Goal: Information Seeking & Learning: Learn about a topic

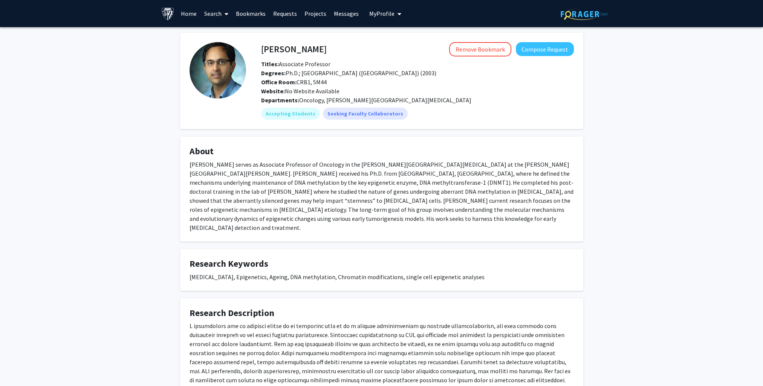
drag, startPoint x: 732, startPoint y: 237, endPoint x: 499, endPoint y: 235, distance: 233.6
click at [732, 237] on div "Hari Easwaran Remove Bookmark Compose Request Titles: Associate Professor Degre…" at bounding box center [381, 242] width 763 height 431
click at [135, 235] on div "Hari Easwaran Remove Bookmark Compose Request Titles: Associate Professor Degre…" at bounding box center [381, 242] width 763 height 431
click at [592, 186] on div "Hari Easwaran Remove Bookmark Compose Request Titles: Associate Professor Degre…" at bounding box center [381, 242] width 763 height 431
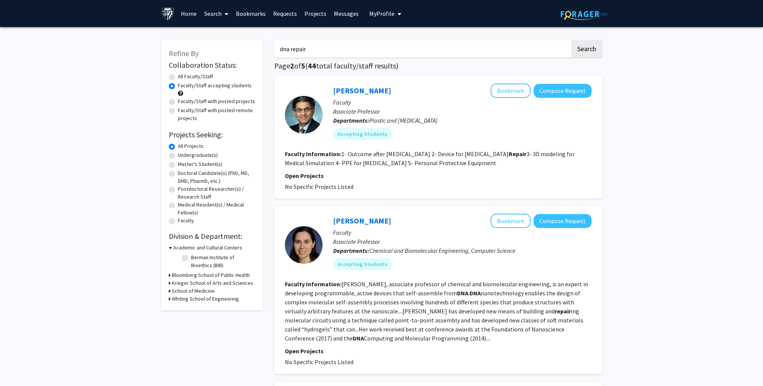
drag, startPoint x: 327, startPoint y: 46, endPoint x: 290, endPoint y: 48, distance: 37.0
click at [290, 48] on input "dna repair" at bounding box center [422, 48] width 296 height 17
type input "dna damage"
click at [571, 40] on button "Search" at bounding box center [586, 48] width 31 height 17
radio input "true"
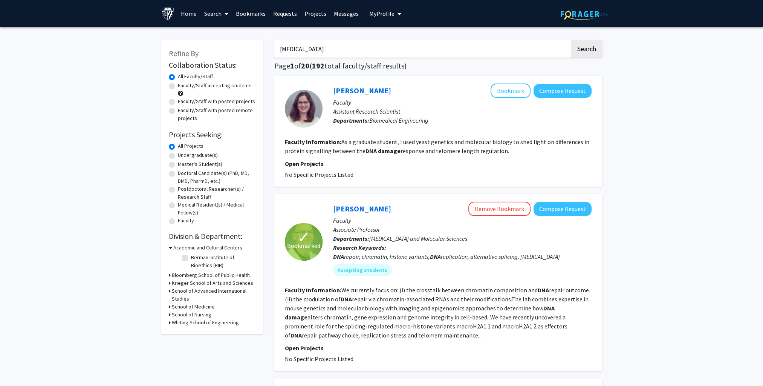
click at [220, 85] on label "Faculty/Staff accepting students" at bounding box center [215, 86] width 74 height 8
click at [183, 85] on input "Faculty/Staff accepting students" at bounding box center [180, 84] width 5 height 5
radio input "true"
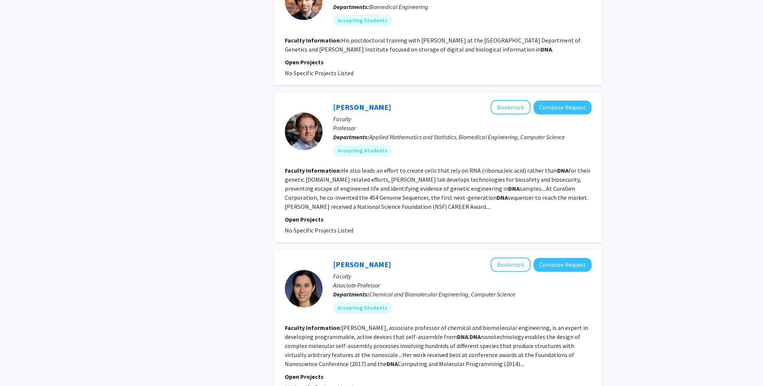
scroll to position [1309, 0]
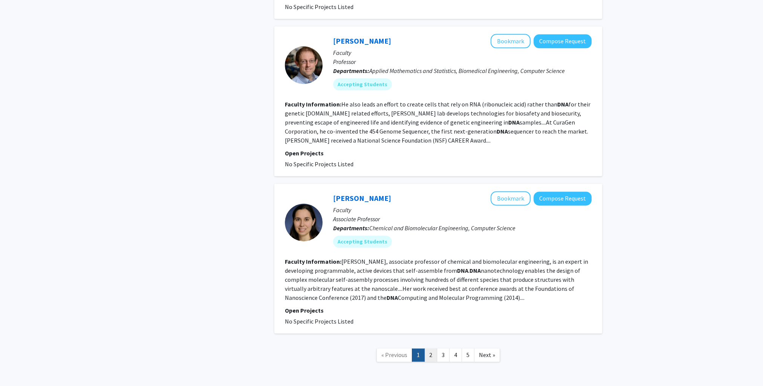
click at [430, 349] on link "2" at bounding box center [430, 355] width 13 height 13
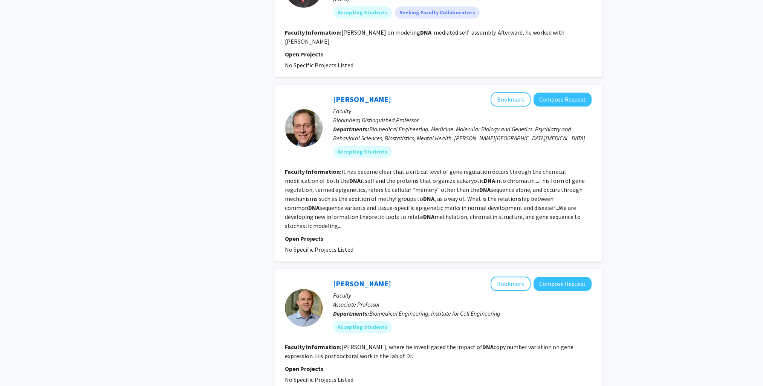
scroll to position [1017, 0]
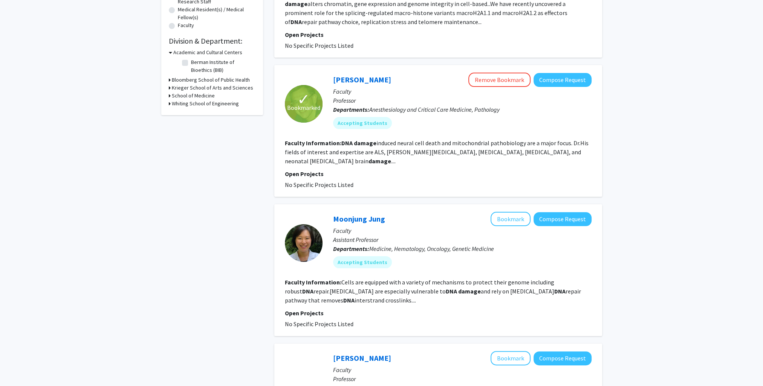
scroll to position [226, 0]
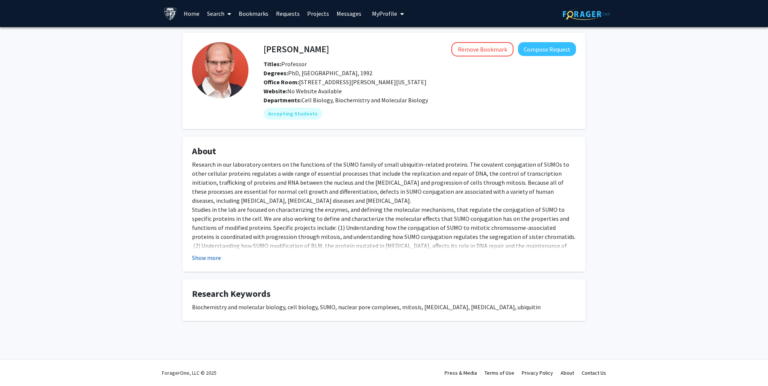
click at [207, 261] on button "Show more" at bounding box center [206, 258] width 29 height 9
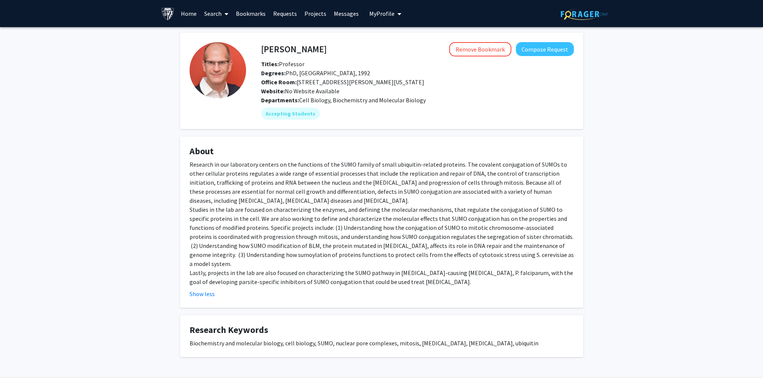
click at [602, 257] on div "Michael Matunis Remove Bookmark Compose Request Titles: Professor Degrees: PhD,…" at bounding box center [381, 204] width 763 height 355
